Goal: Navigation & Orientation: Find specific page/section

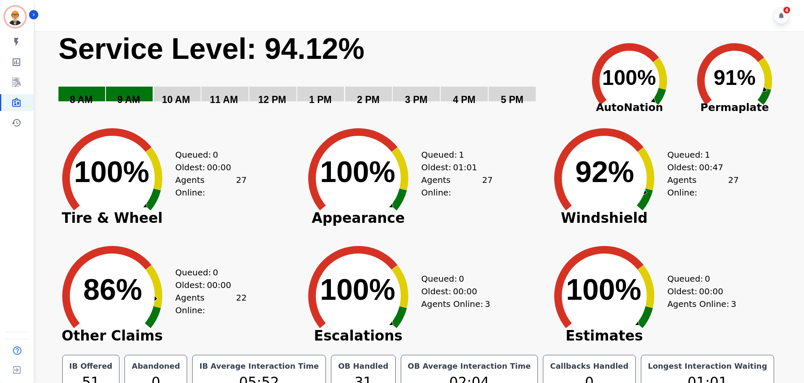
click at [48, 236] on div "Created with Highcharts 10.3.3 Service Level: 94.12% 5 PM 4 PM 3 PM 2 PM 1 PM 1…" at bounding box center [418, 239] width 755 height 417
